Goal: Information Seeking & Learning: Compare options

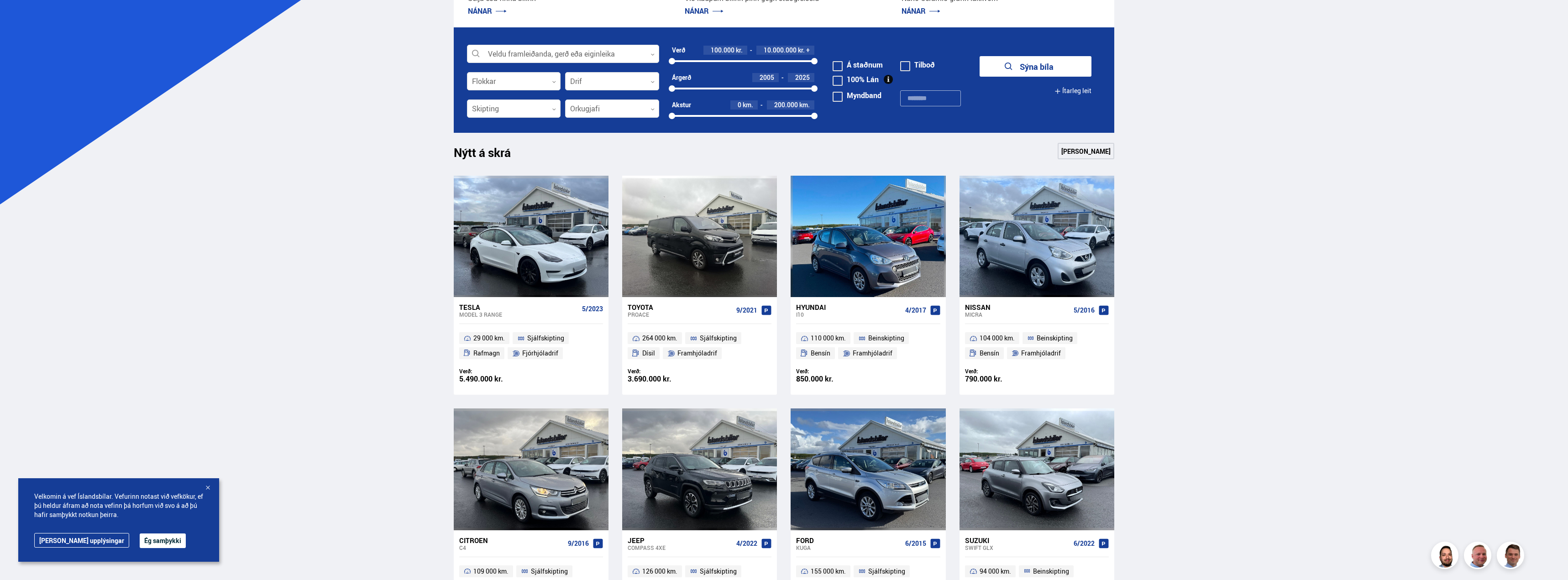
scroll to position [411, 0]
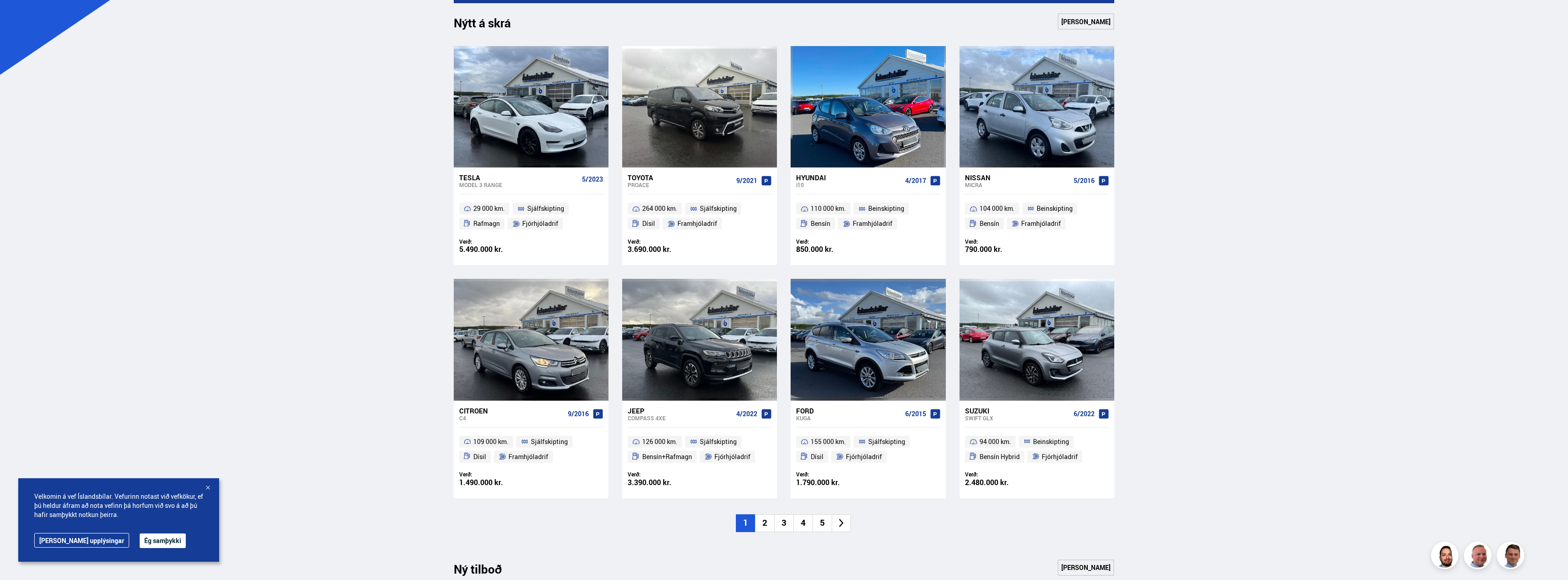
click at [674, 456] on span "Bensín+Rafmagn" at bounding box center [667, 457] width 50 height 11
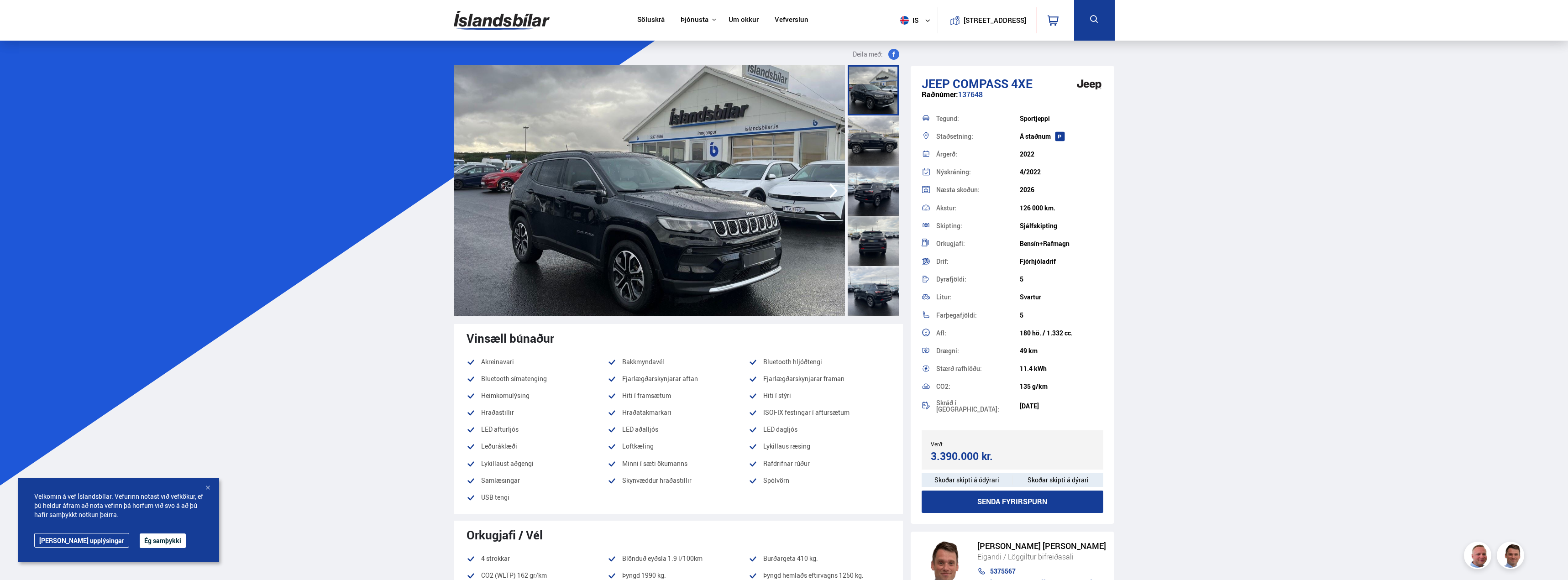
click at [655, 15] on link "Söluskrá" at bounding box center [651, 20] width 27 height 10
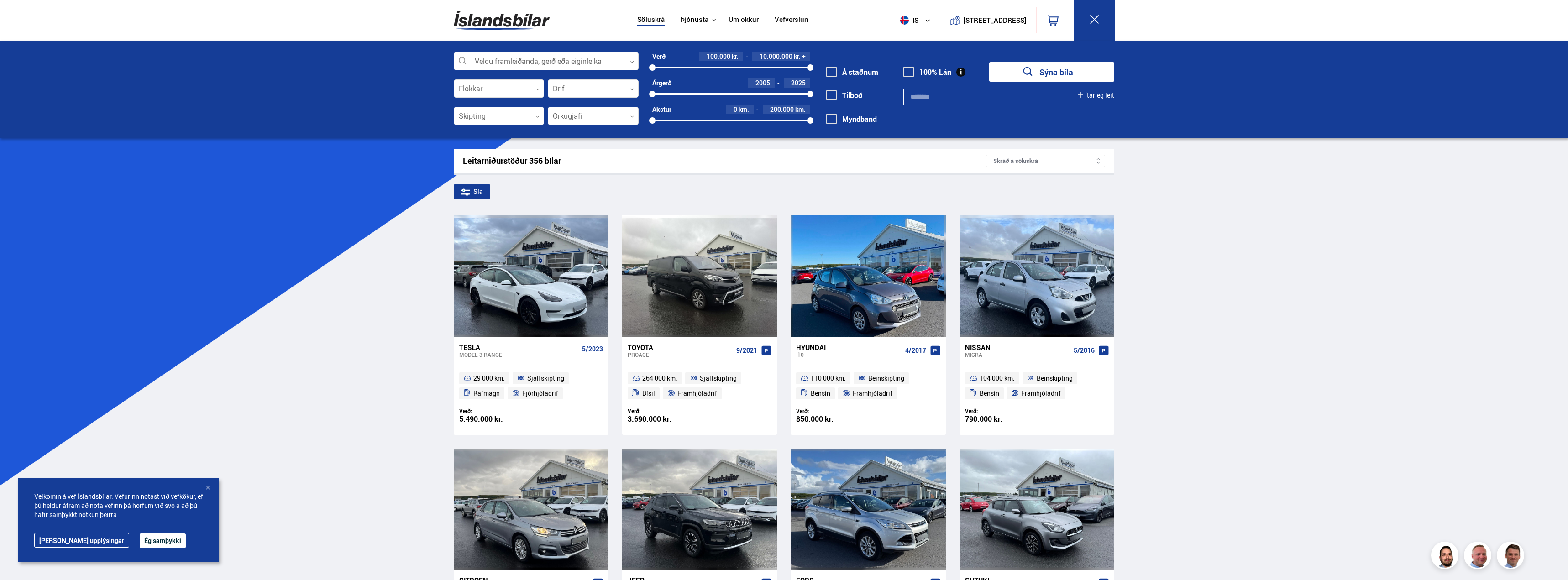
click at [1091, 92] on button "Ítarleg leit" at bounding box center [1096, 96] width 37 height 7
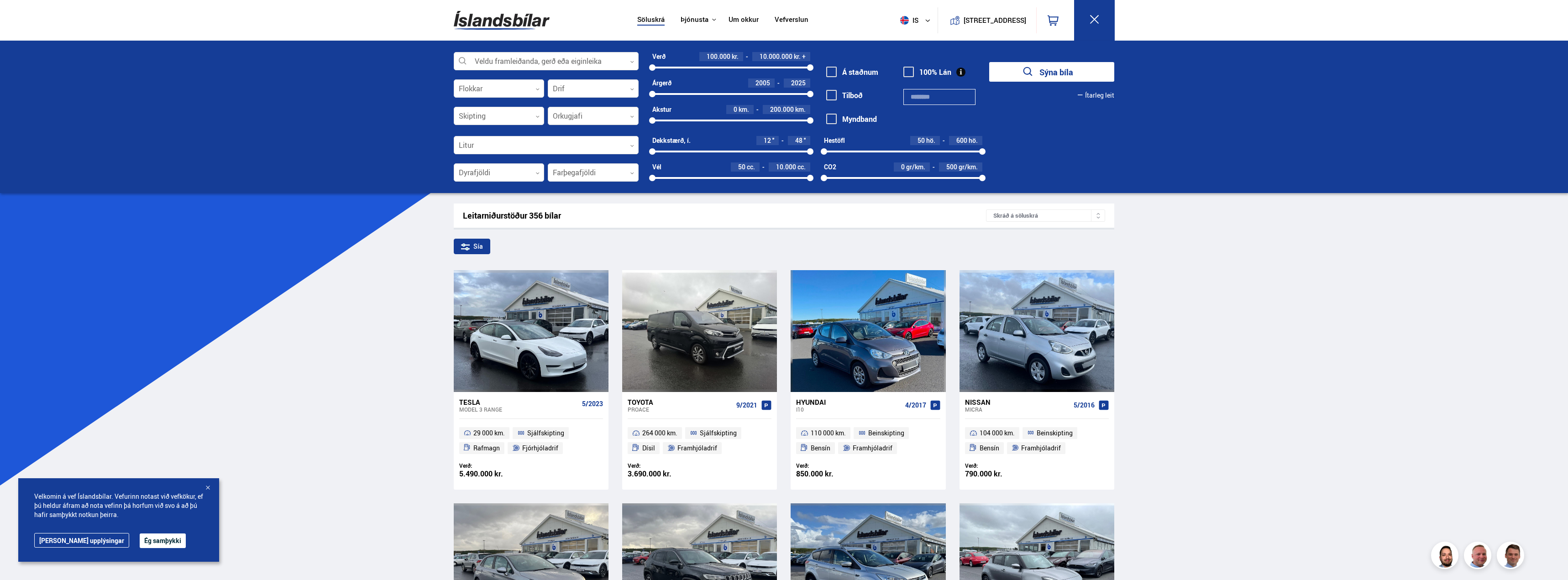
click at [587, 114] on div at bounding box center [593, 116] width 91 height 18
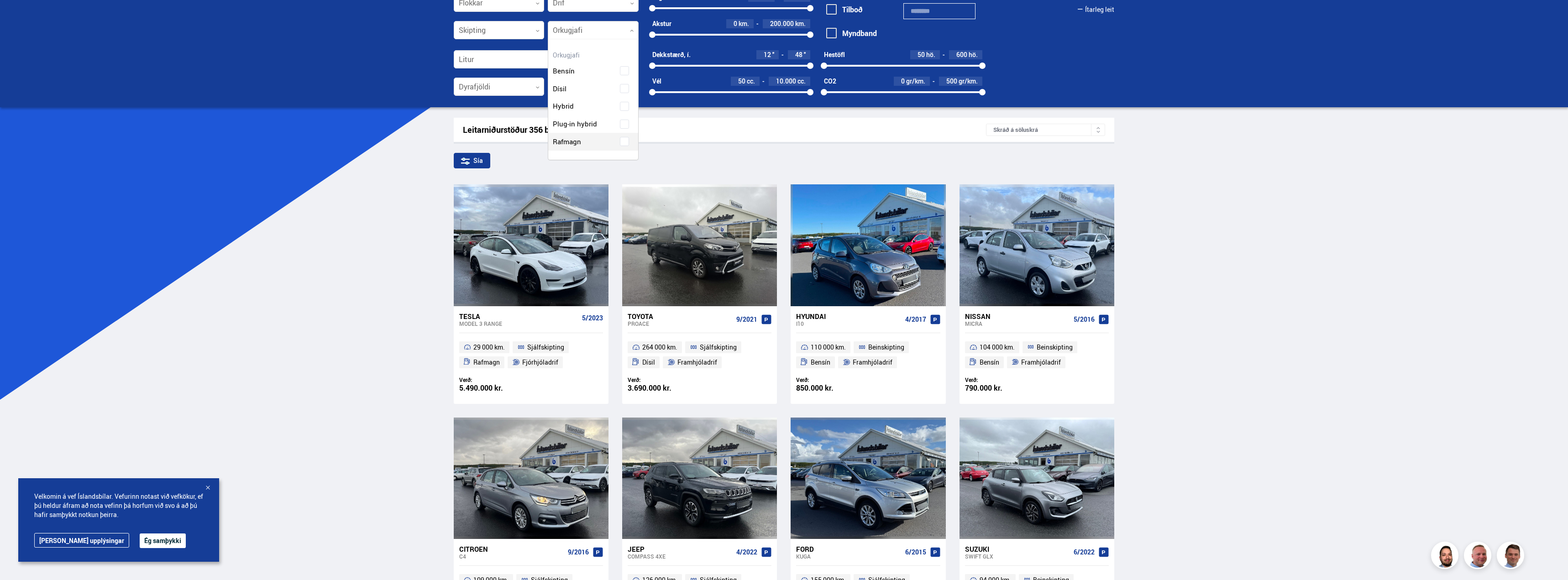
scroll to position [91, 0]
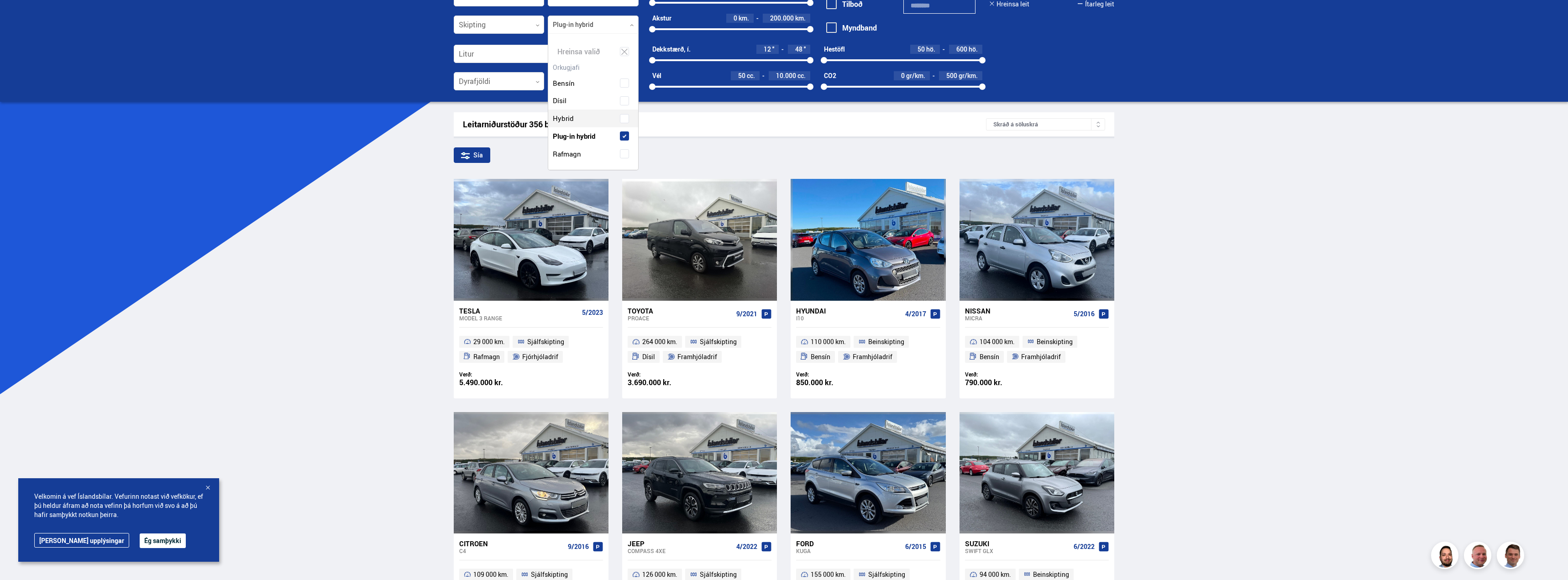
click at [627, 121] on div "Bensín Dísil Hybrid Plug-in hybrid Rafmagn" at bounding box center [593, 112] width 90 height 102
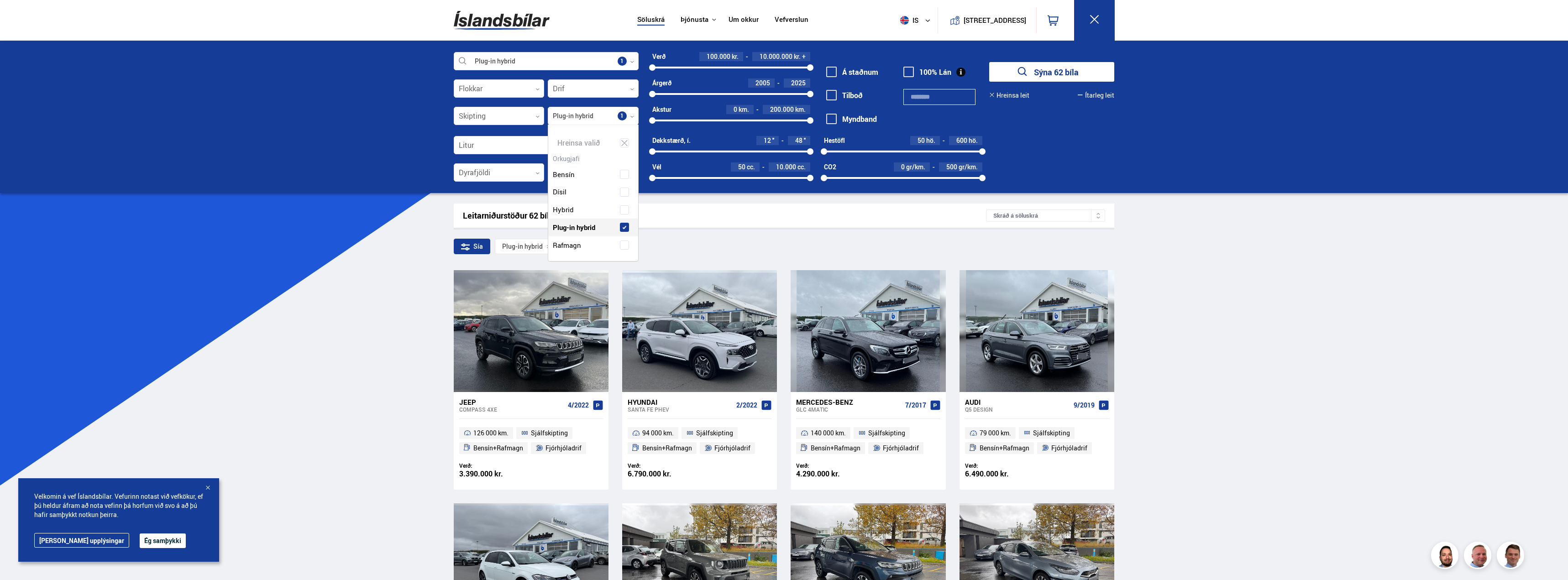
click at [1129, 170] on div "Plug-in hybrid Veldu framleiðanda, gerð eða eiginleika 1 Flokkar 0 Drif 0 Skipt…" at bounding box center [784, 117] width 1568 height 152
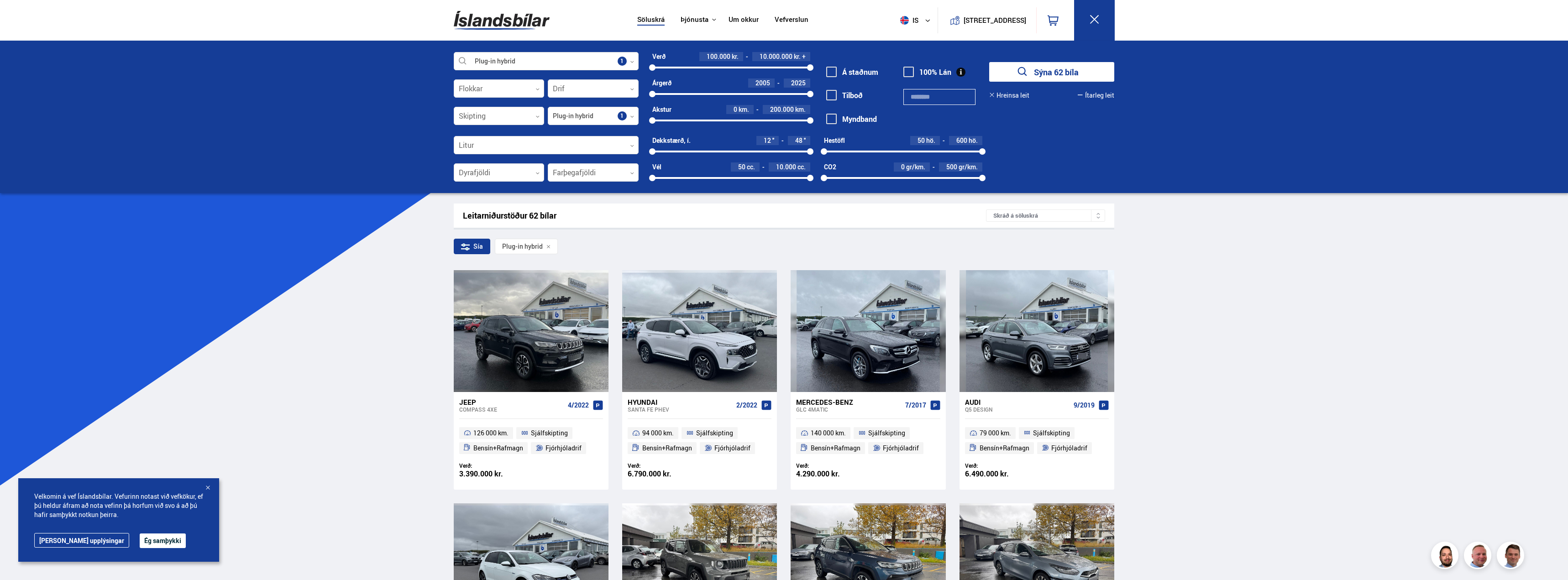
click at [1031, 218] on div "Skráð á söluskrá" at bounding box center [1046, 215] width 119 height 12
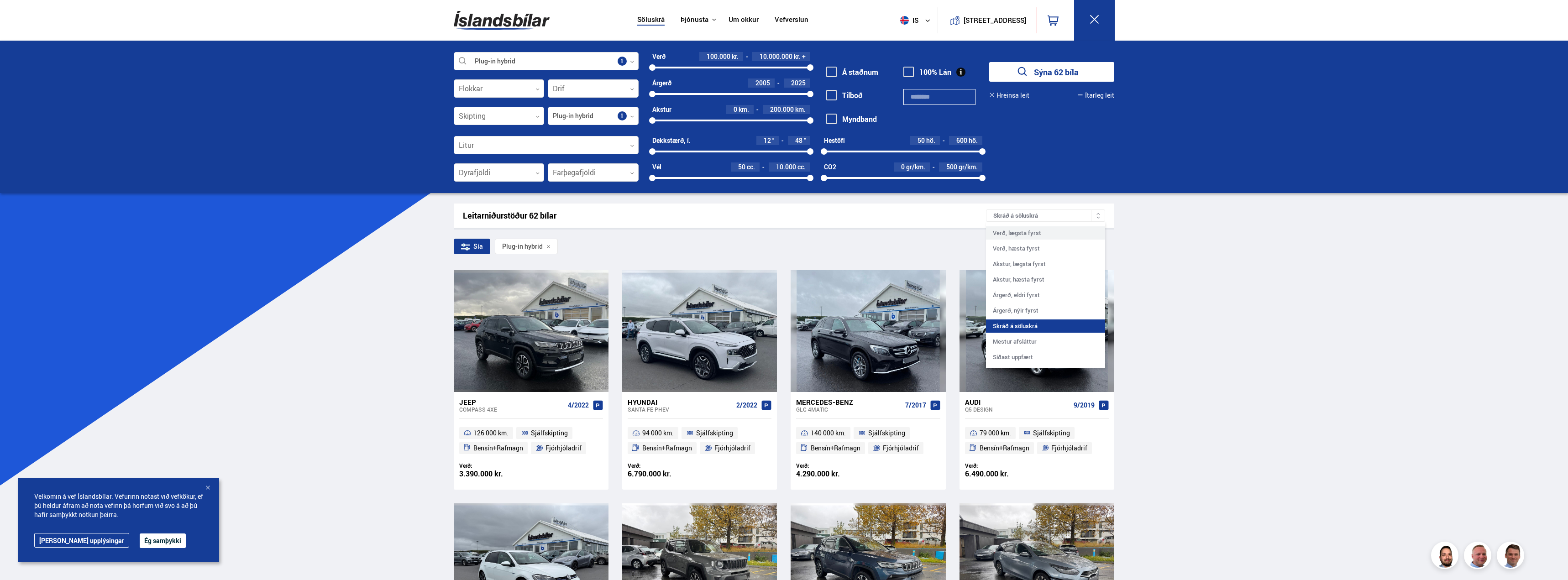
click at [1042, 238] on div "Verð, lægsta fyrst" at bounding box center [1046, 233] width 119 height 13
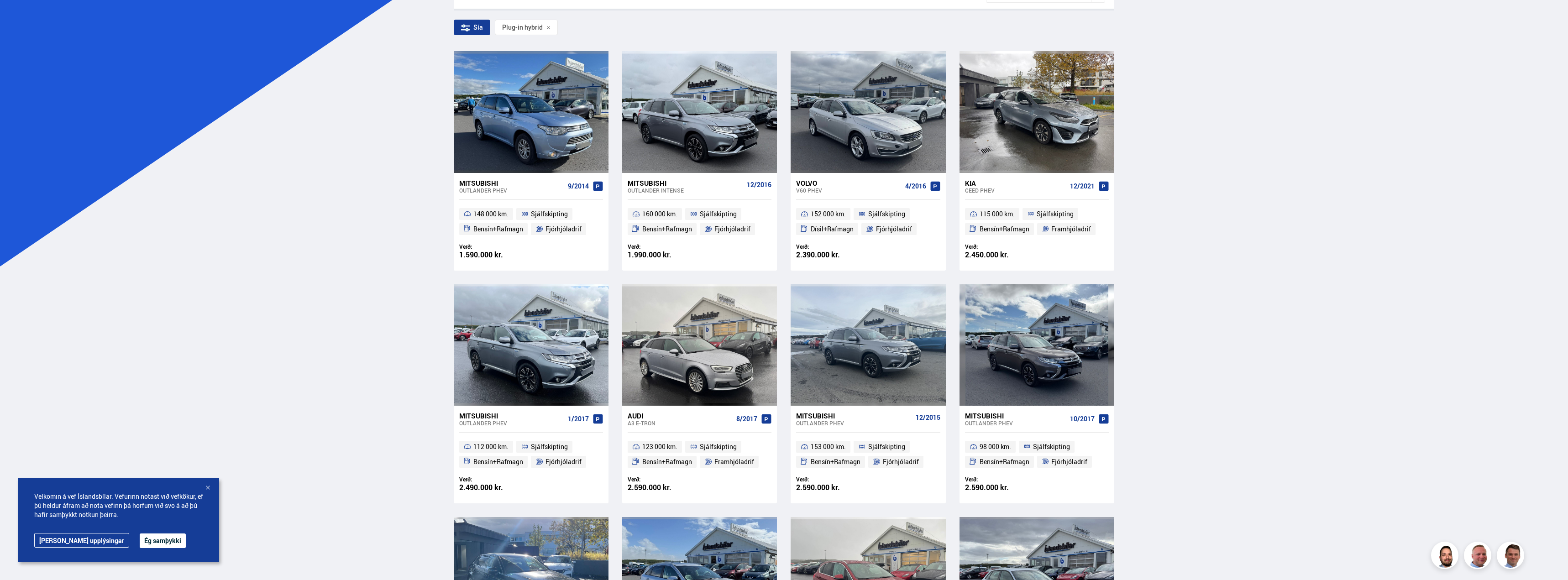
scroll to position [228, 0]
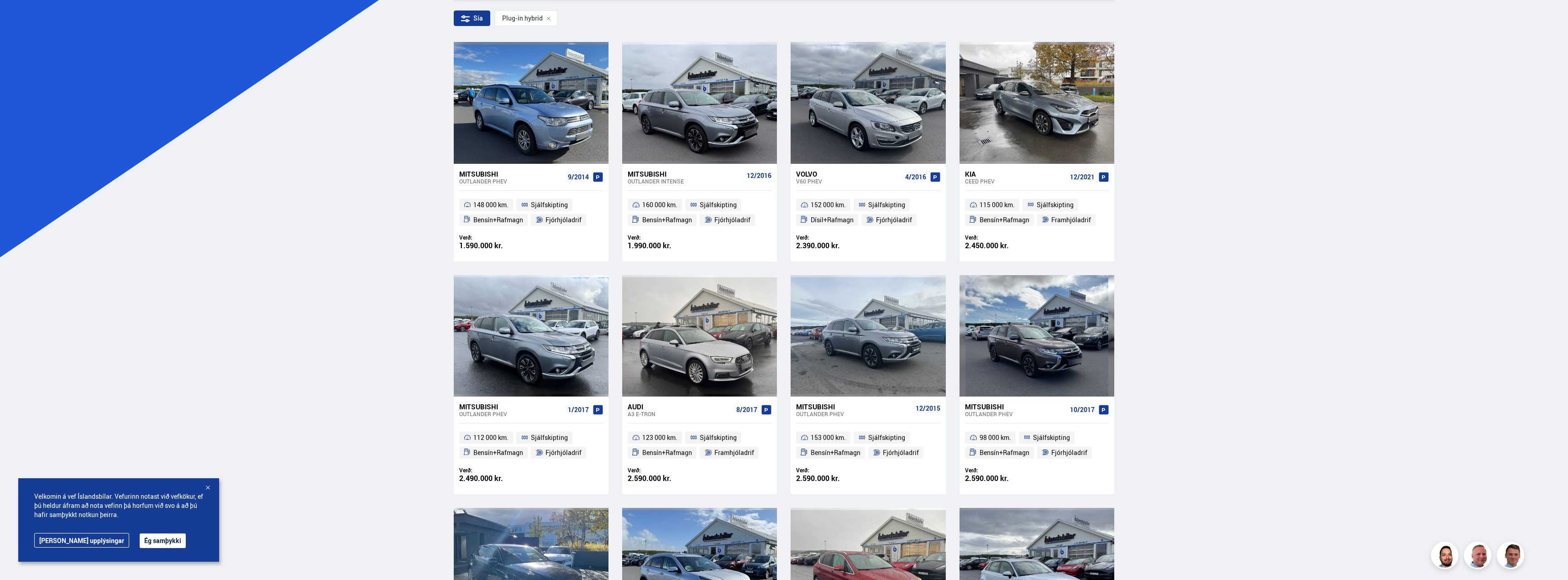
click at [144, 544] on button "Ég samþykki" at bounding box center [163, 541] width 46 height 15
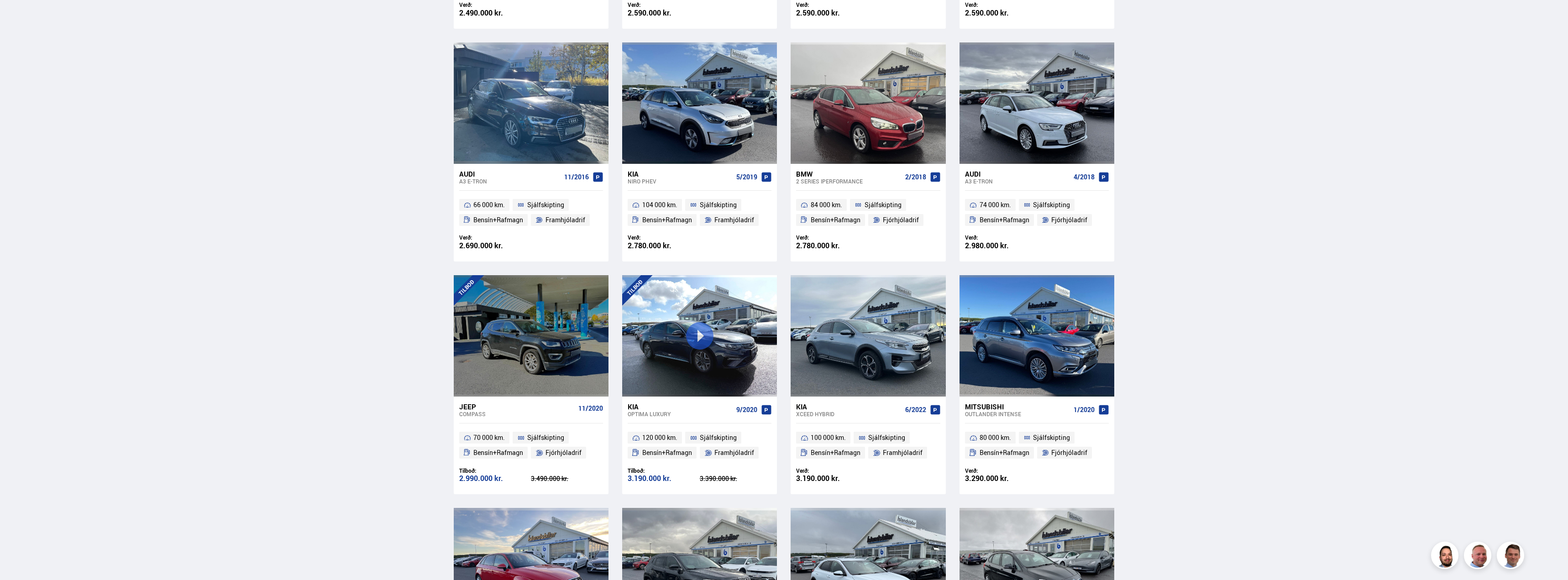
scroll to position [730, 0]
